Goal: Information Seeking & Learning: Learn about a topic

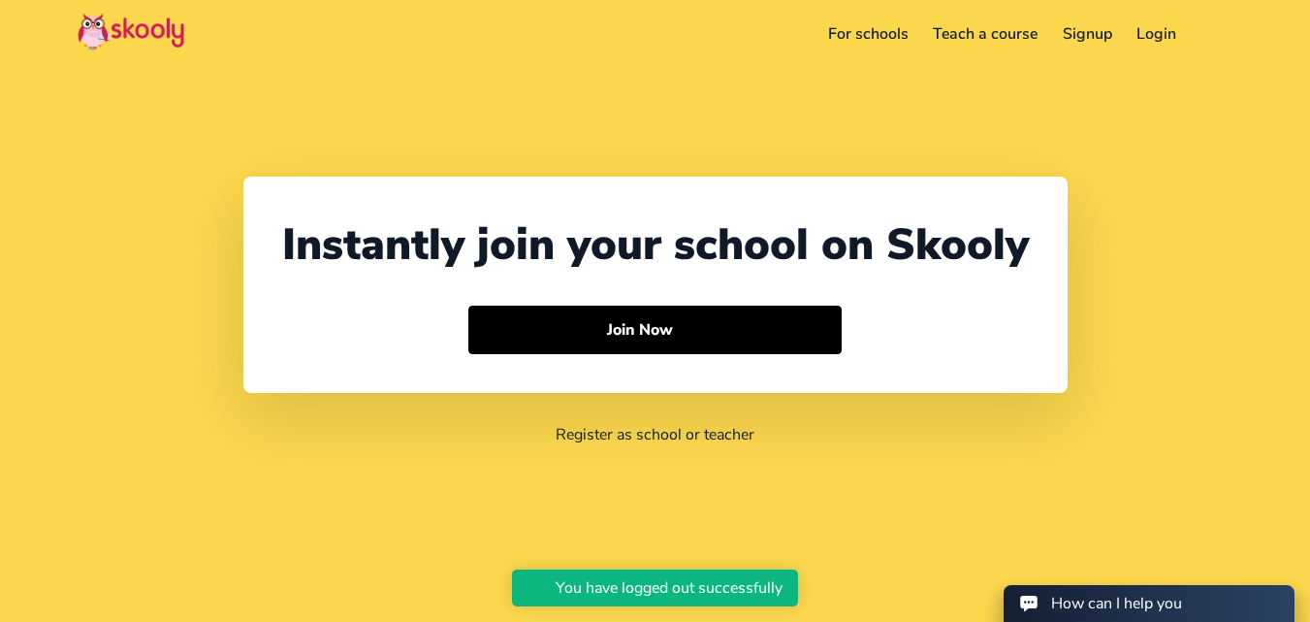
select select "91"
select select "[GEOGRAPHIC_DATA]"
select select "[GEOGRAPHIC_DATA]/[GEOGRAPHIC_DATA]"
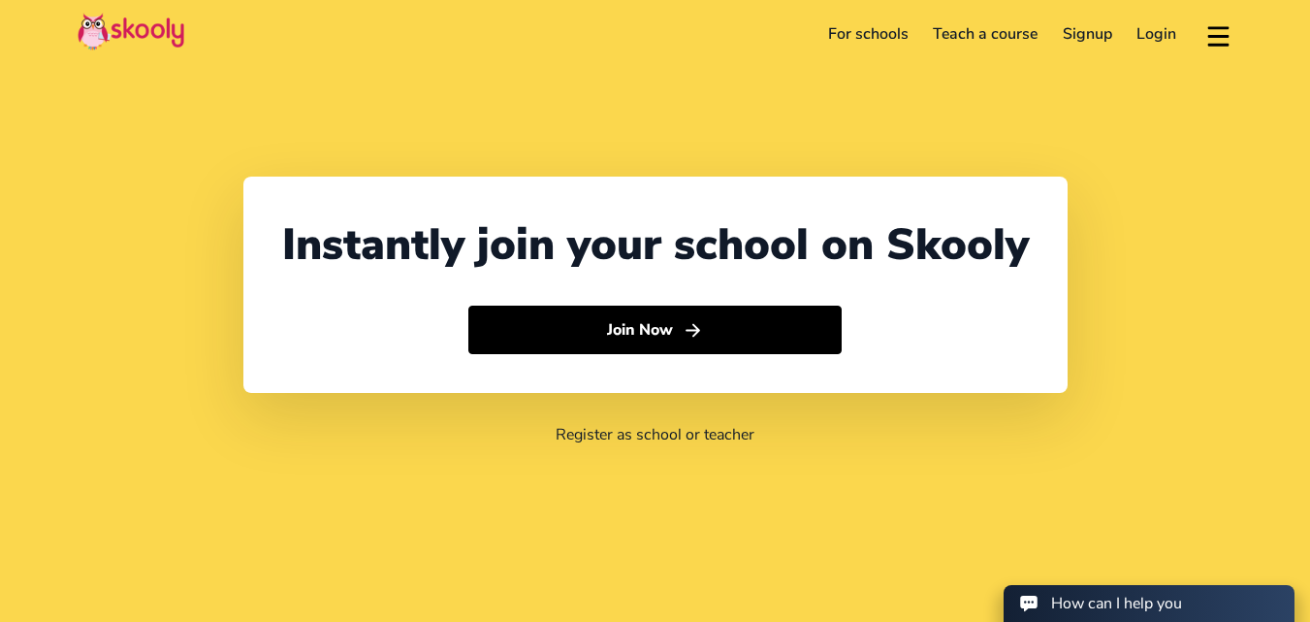
click at [882, 34] on link "For schools" at bounding box center [869, 33] width 106 height 31
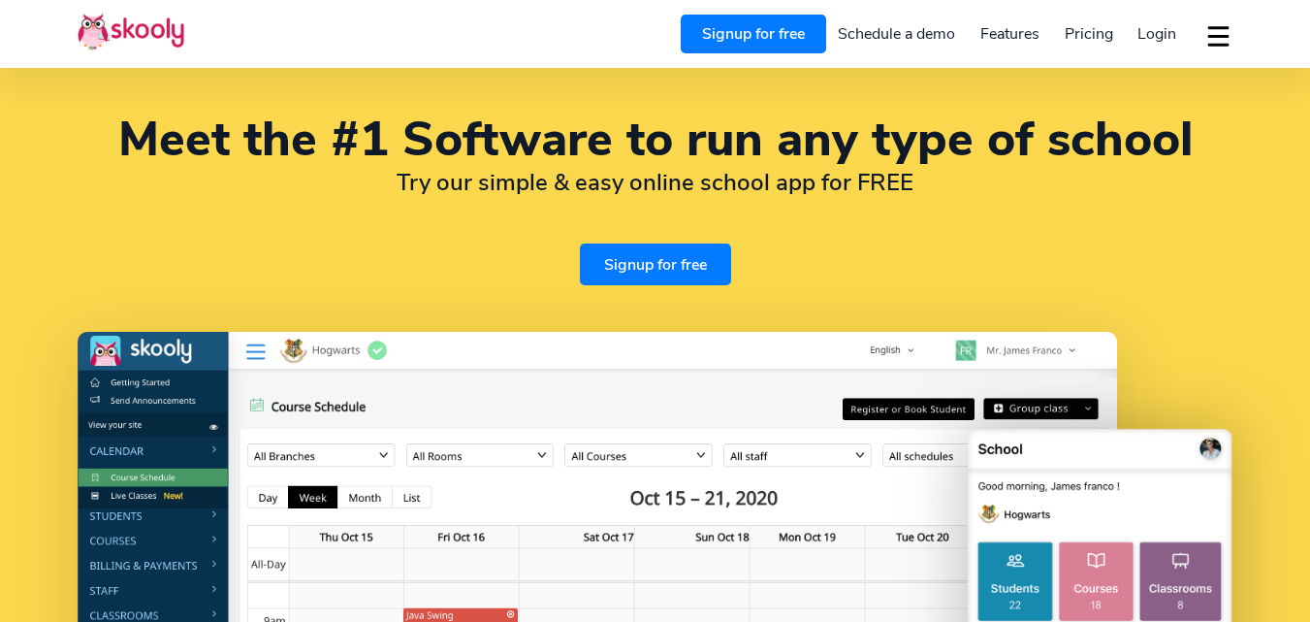
select select "en"
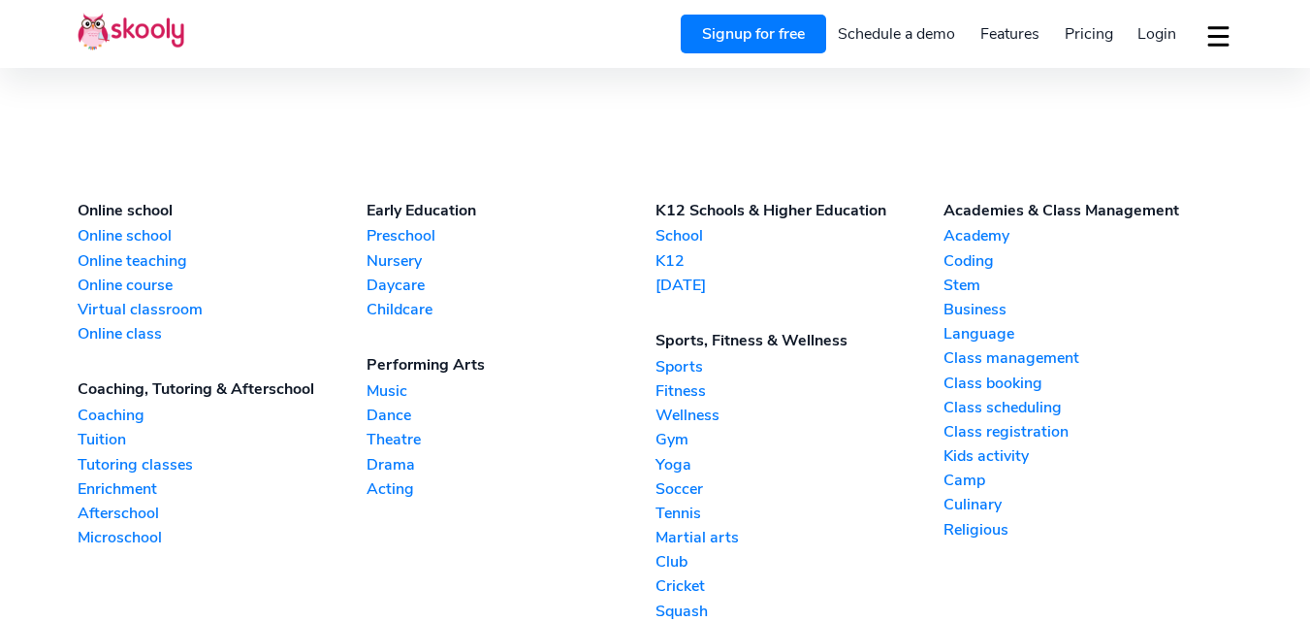
select select "91"
select select "[GEOGRAPHIC_DATA]"
select select "[GEOGRAPHIC_DATA]/[GEOGRAPHIC_DATA]"
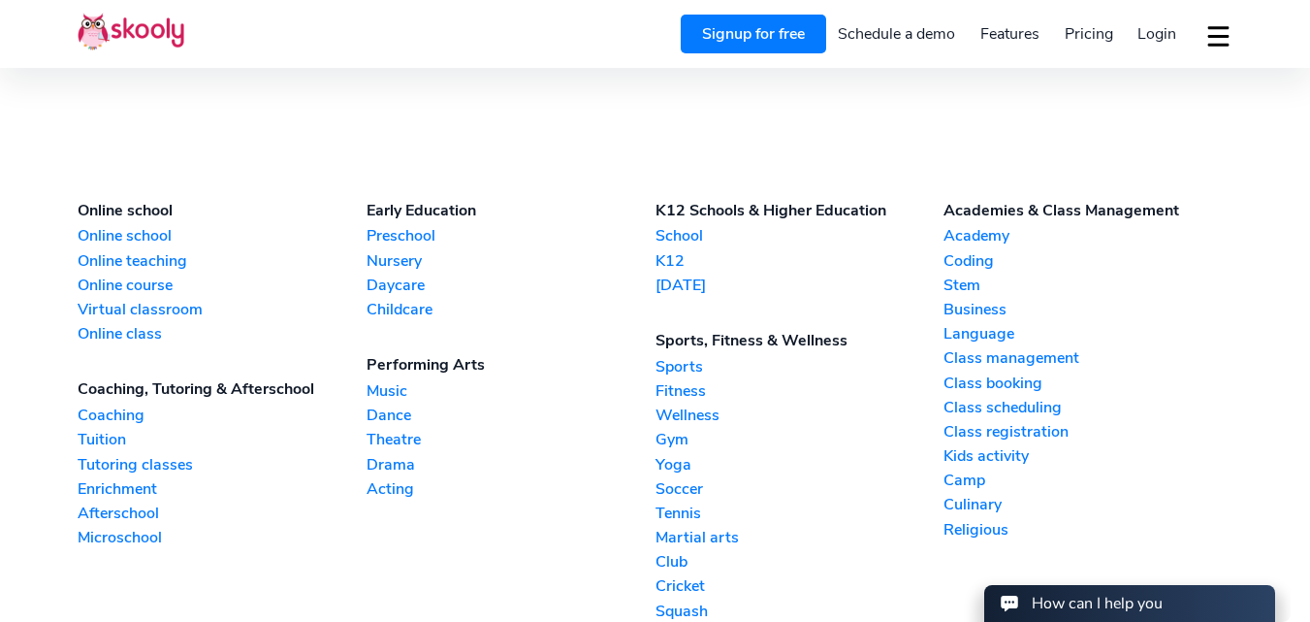
click at [141, 228] on link "Online school" at bounding box center [222, 235] width 289 height 21
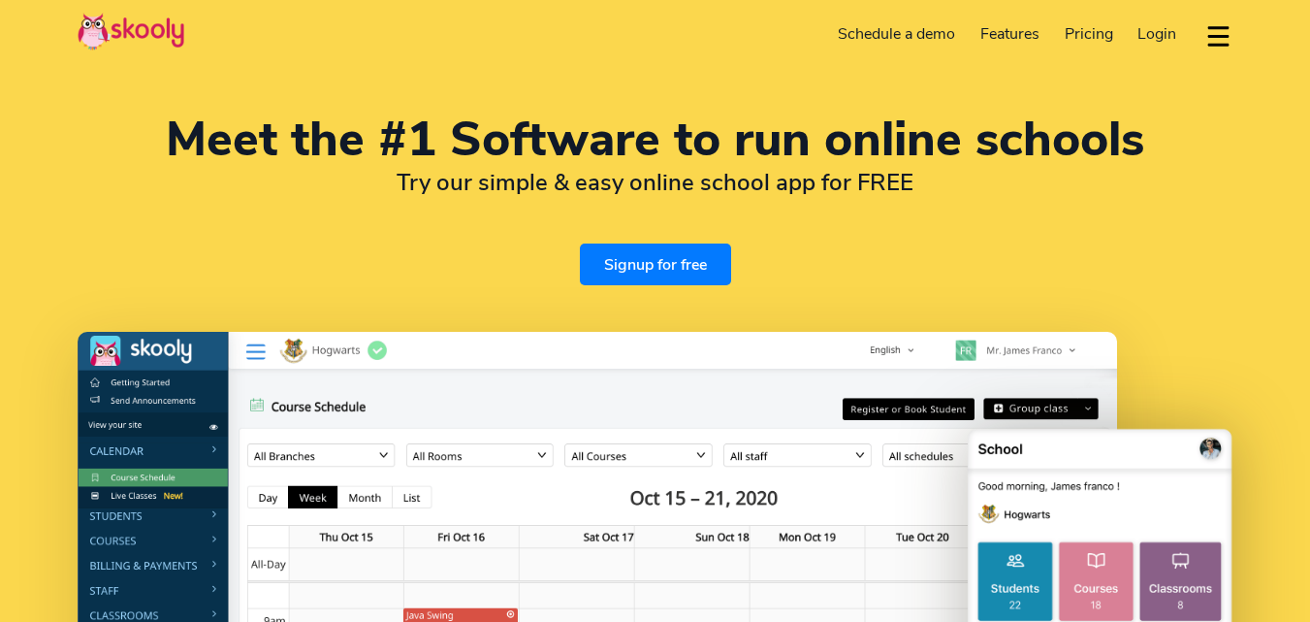
select select "en"
select select "91"
select select "[GEOGRAPHIC_DATA]"
select select "[GEOGRAPHIC_DATA]/[GEOGRAPHIC_DATA]"
